Goal: Information Seeking & Learning: Understand process/instructions

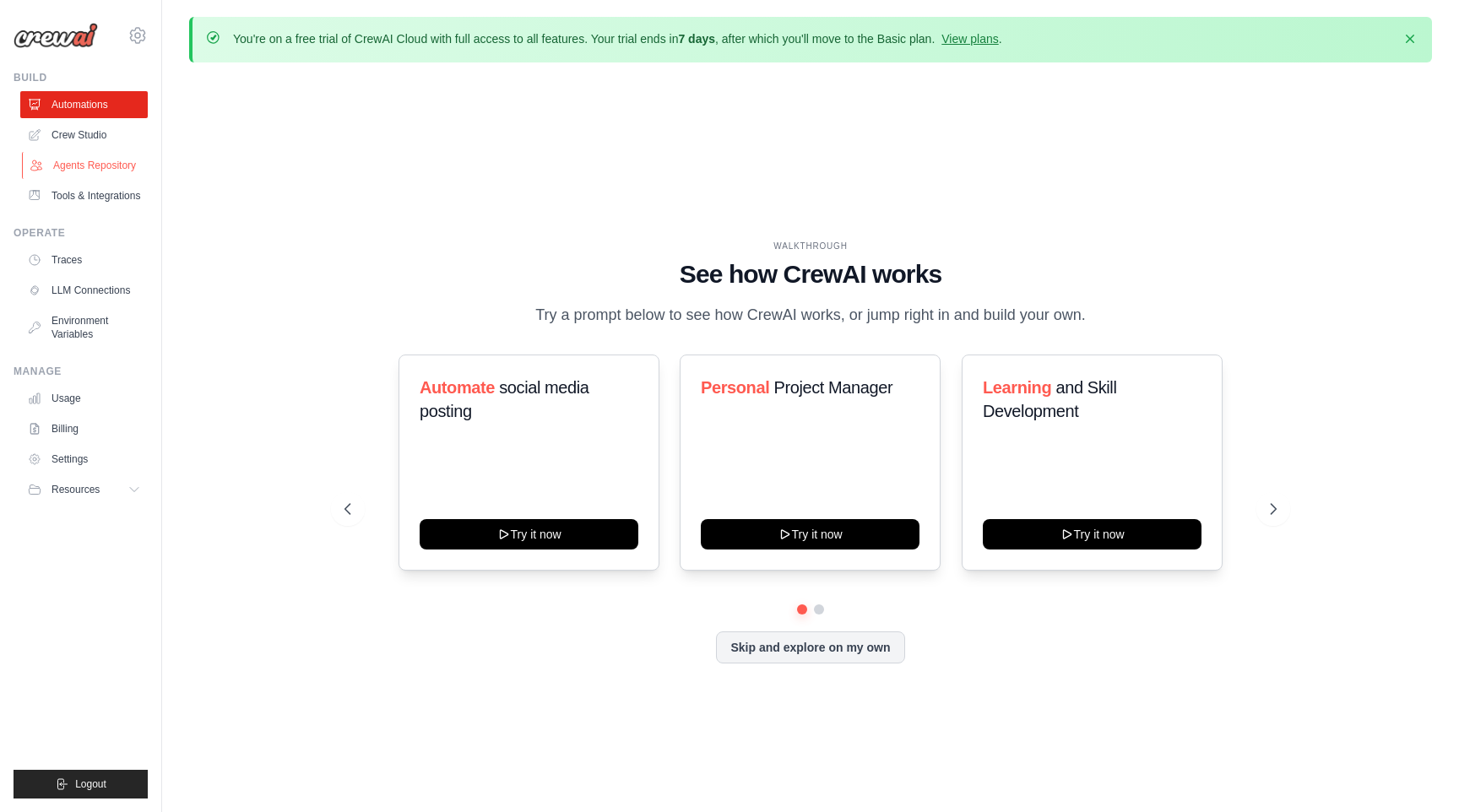
click at [115, 170] on link "Agents Repository" at bounding box center [86, 165] width 128 height 27
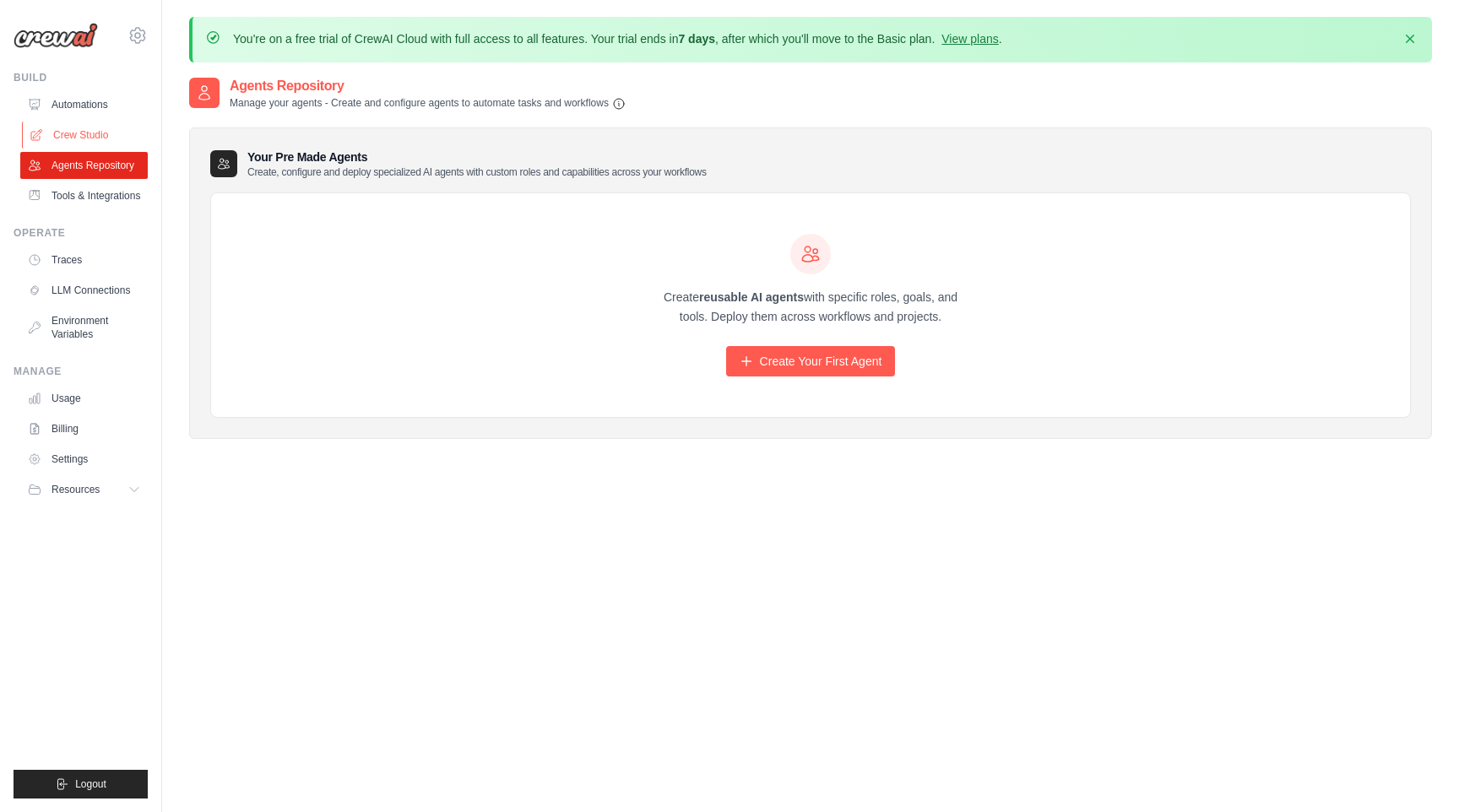
click at [113, 135] on link "Crew Studio" at bounding box center [86, 135] width 128 height 27
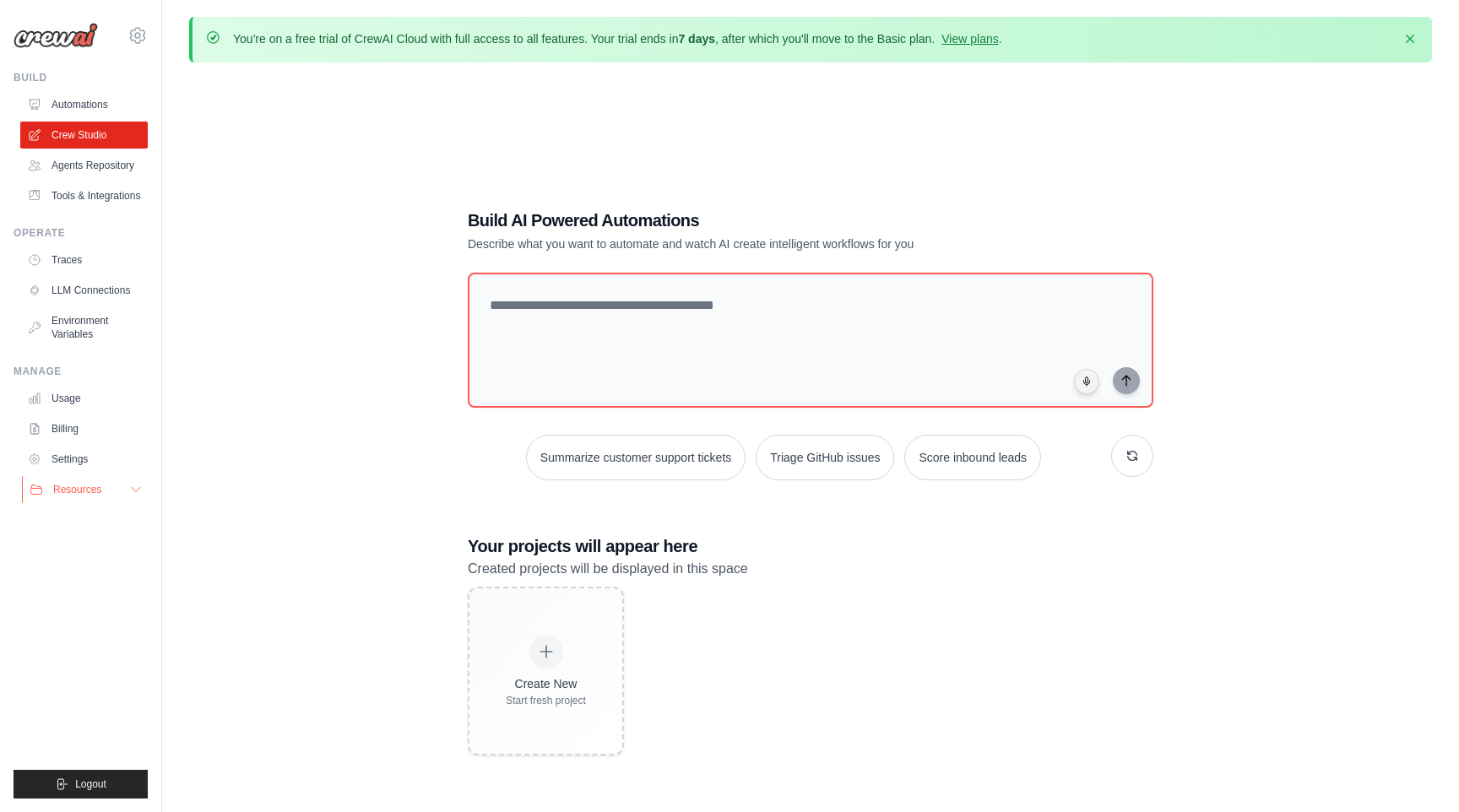
click at [135, 489] on icon at bounding box center [136, 489] width 14 height 14
click at [111, 515] on span "Documentation" at bounding box center [94, 518] width 69 height 14
